Goal: Task Accomplishment & Management: Complete application form

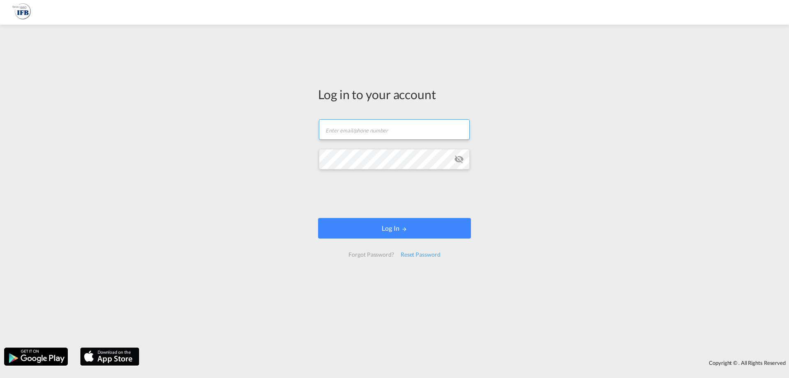
drag, startPoint x: 375, startPoint y: 129, endPoint x: 386, endPoint y: 131, distance: 11.6
click at [375, 129] on input "text" at bounding box center [394, 129] width 151 height 21
type input "michael.weissenberger@tc.de"
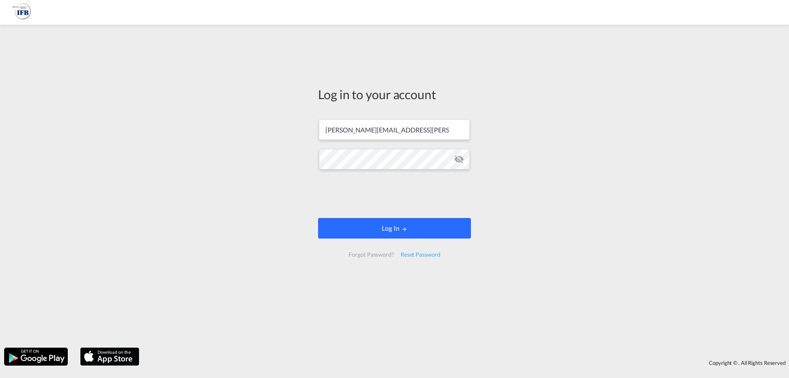
click at [386, 229] on button "Log In" at bounding box center [394, 228] width 153 height 21
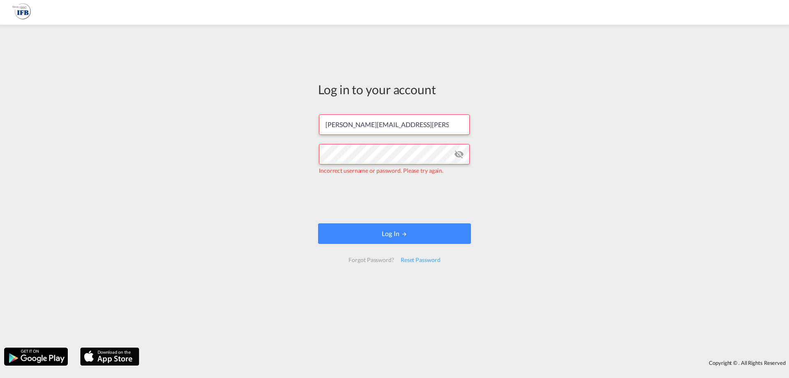
click at [464, 154] on md-icon "icon-eye-off" at bounding box center [459, 154] width 10 height 10
